Goal: Information Seeking & Learning: Understand process/instructions

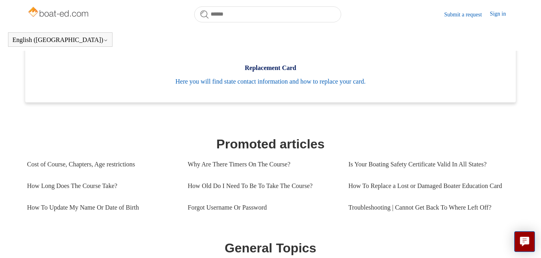
scroll to position [218, 0]
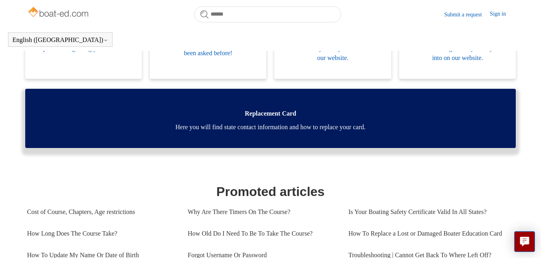
click at [263, 128] on span "Here you will find state contact information and how to replace your card." at bounding box center [270, 127] width 467 height 10
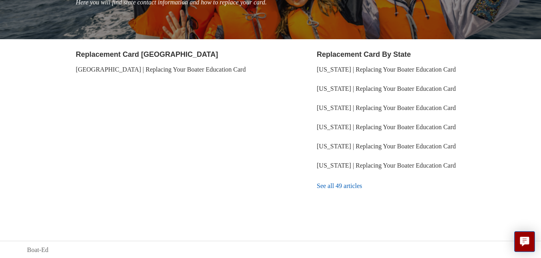
scroll to position [127, 0]
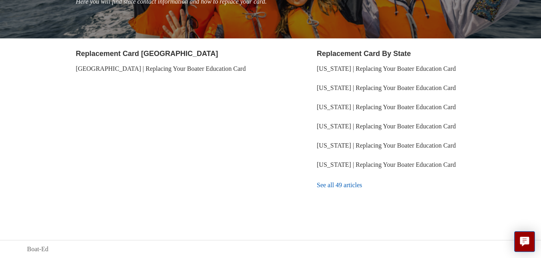
click at [329, 186] on link "See all 49 articles" at bounding box center [415, 185] width 197 height 22
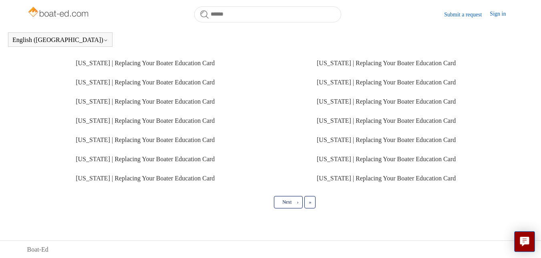
scroll to position [241, 0]
click at [298, 200] on span "›" at bounding box center [298, 202] width 2 height 6
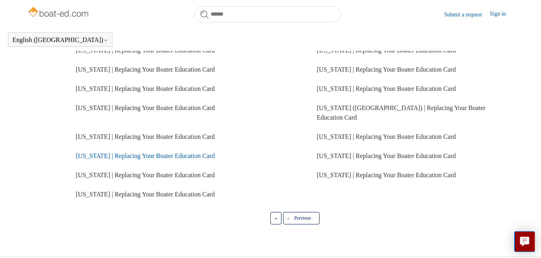
click at [90, 156] on link "California | Replacing Your Boater Education Card" at bounding box center [145, 155] width 139 height 7
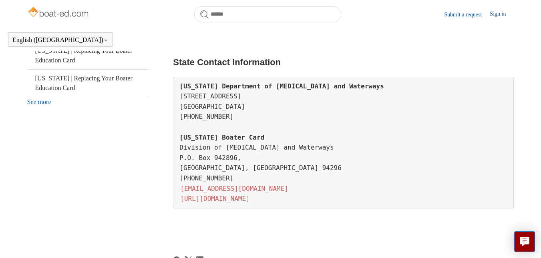
scroll to position [378, 0]
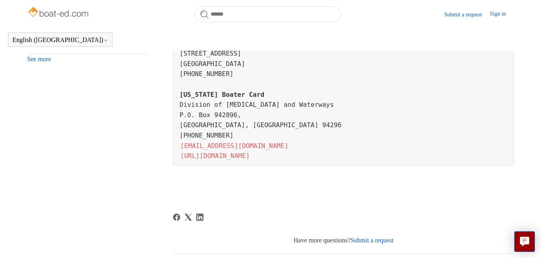
click at [228, 160] on link "https://californiaboatercard.com/contact/" at bounding box center [214, 155] width 71 height 9
